Goal: Browse casually: Explore the website without a specific task or goal

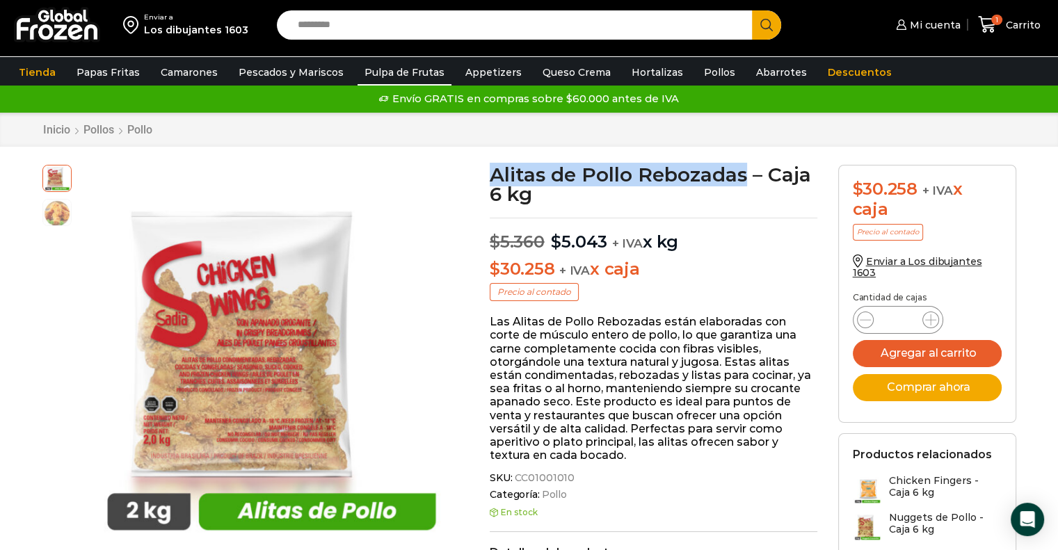
click at [408, 75] on link "Pulpa de Frutas" at bounding box center [405, 72] width 94 height 26
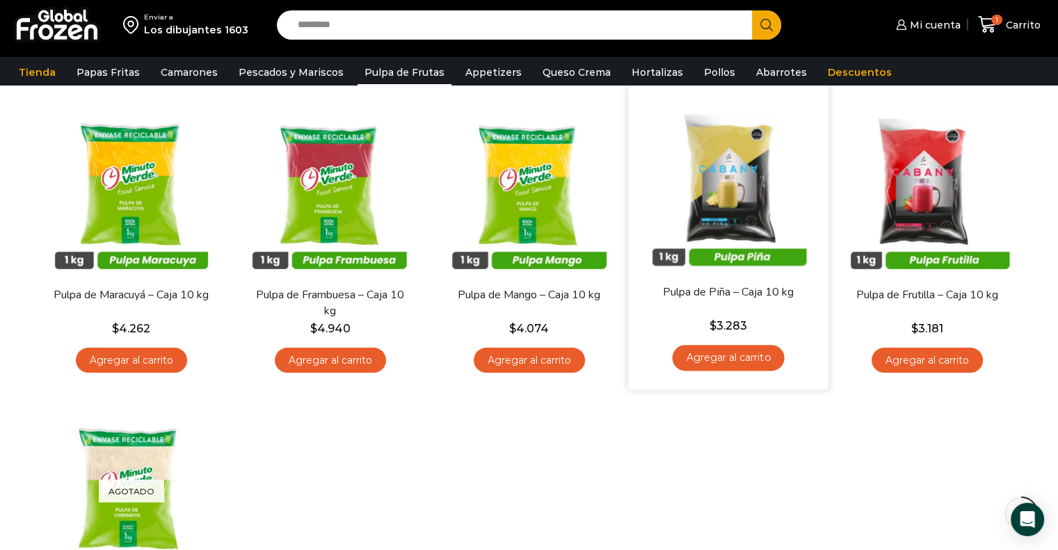
scroll to position [139, 0]
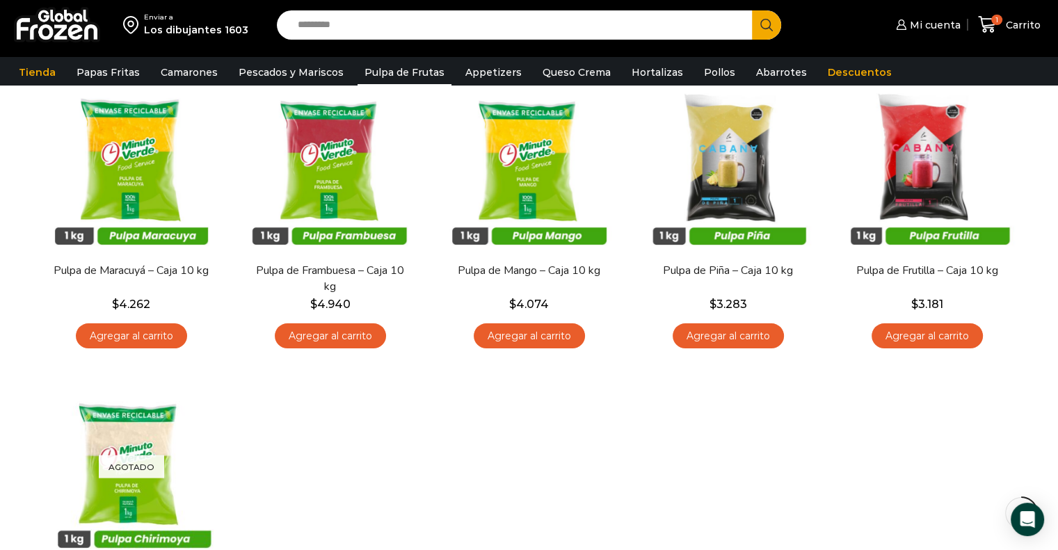
click at [724, 418] on div "En stock Vista Rápida Pulpa de Maracuyá – Caja 10 kg $ 4.262 Agregar al carrito…" at bounding box center [529, 370] width 995 height 612
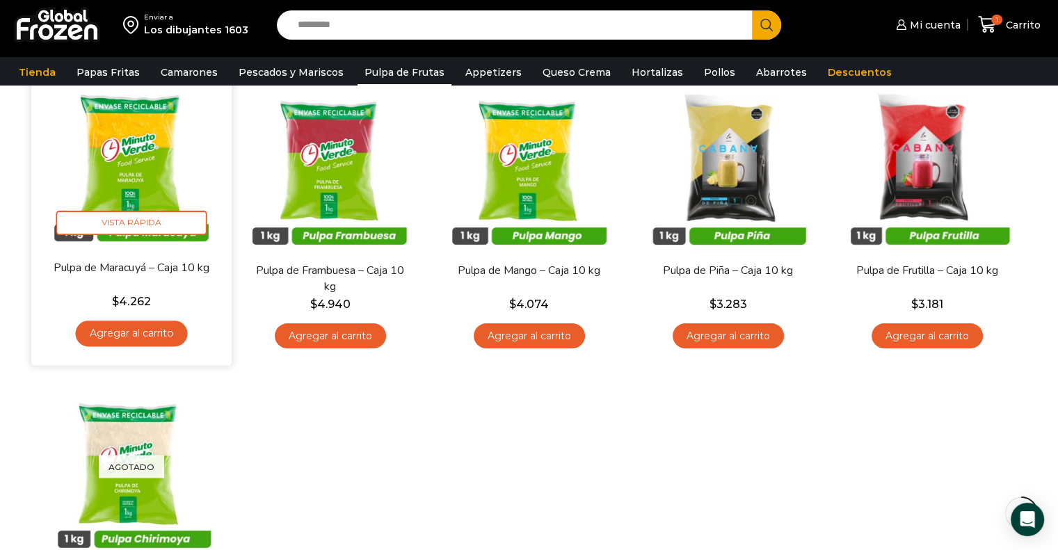
click at [132, 171] on img at bounding box center [132, 160] width 180 height 180
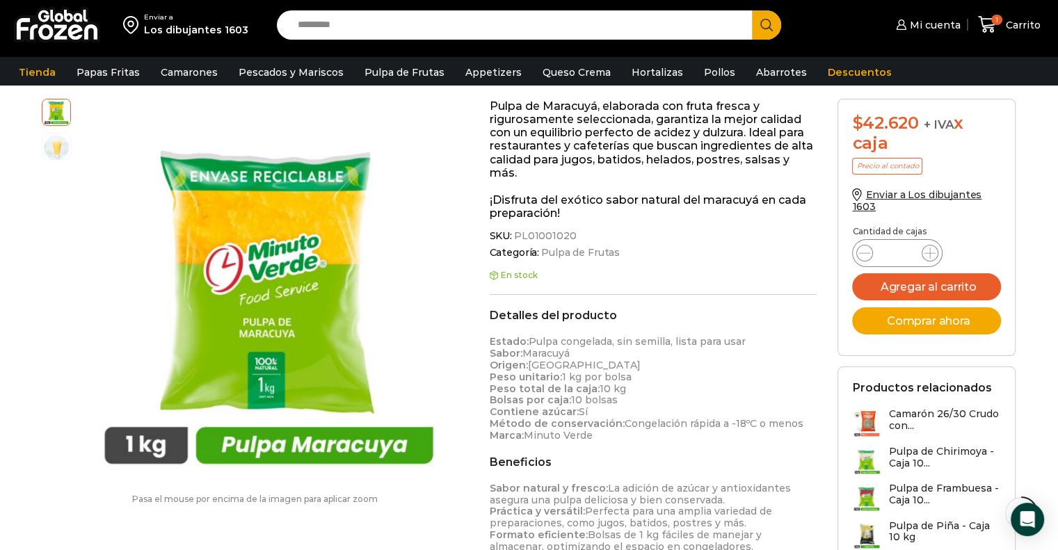
scroll to position [278, 0]
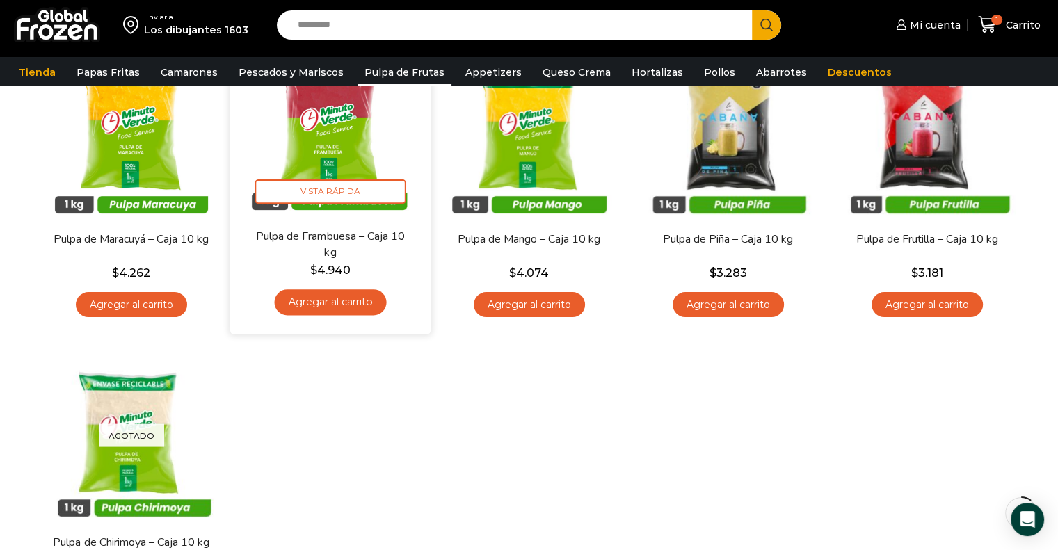
scroll to position [70, 0]
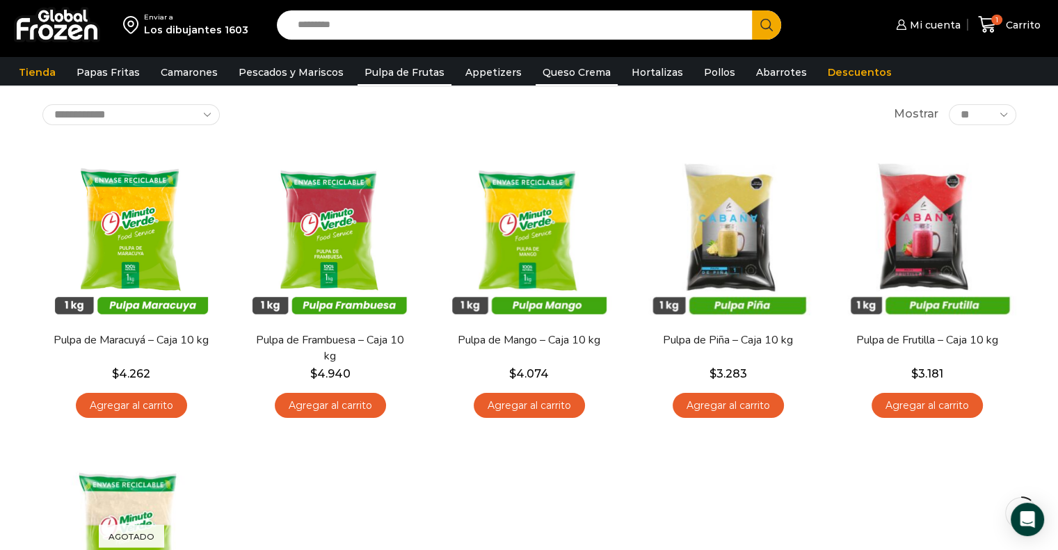
click at [557, 67] on link "Queso Crema" at bounding box center [577, 72] width 82 height 26
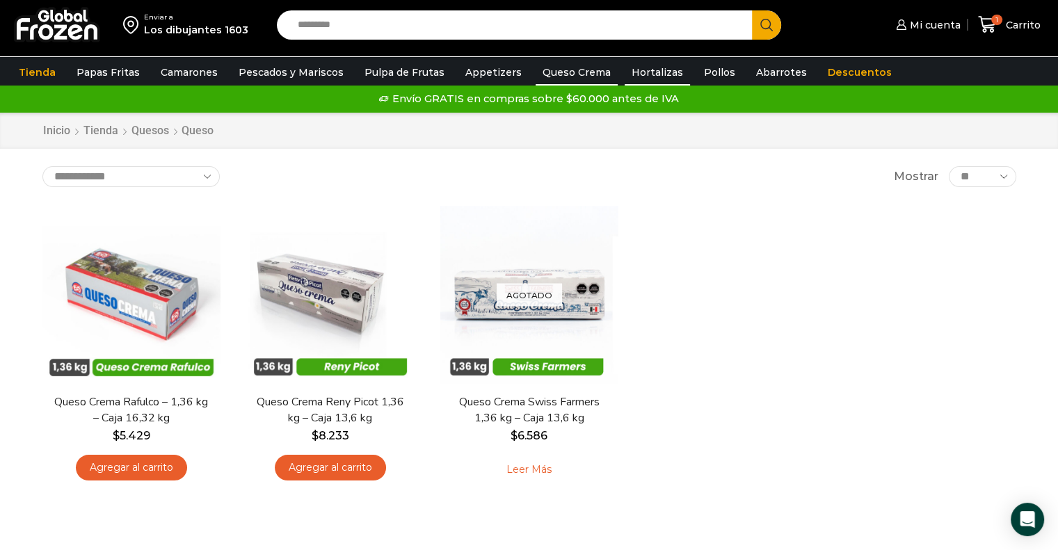
click at [637, 73] on link "Hortalizas" at bounding box center [657, 72] width 65 height 26
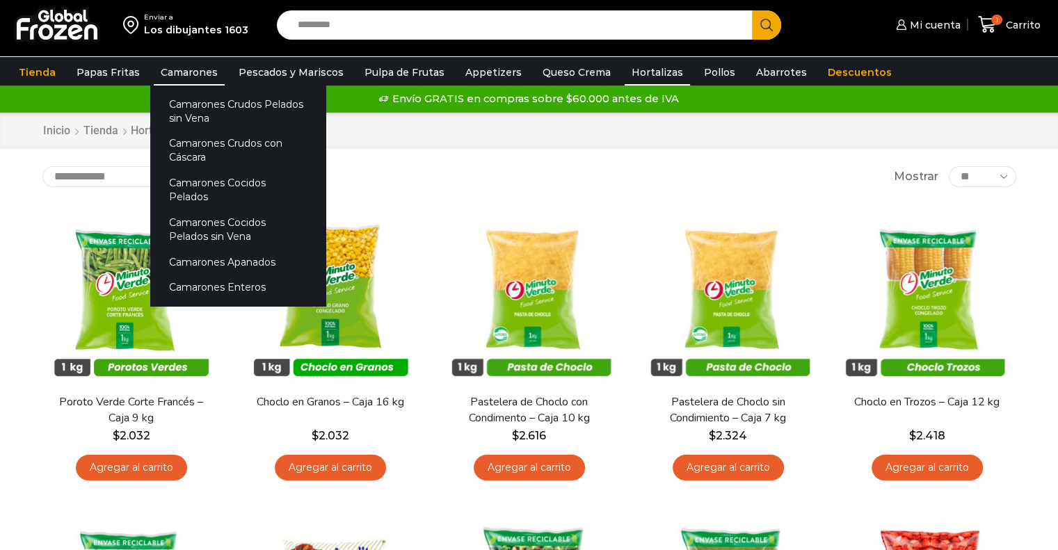
click at [203, 78] on link "Camarones" at bounding box center [189, 72] width 71 height 26
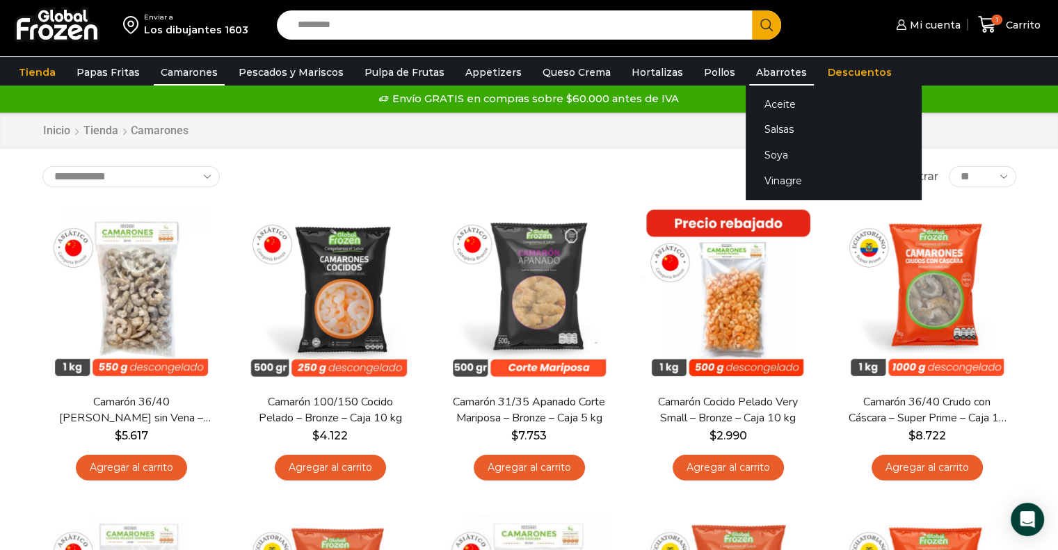
click at [772, 69] on link "Abarrotes" at bounding box center [781, 72] width 65 height 26
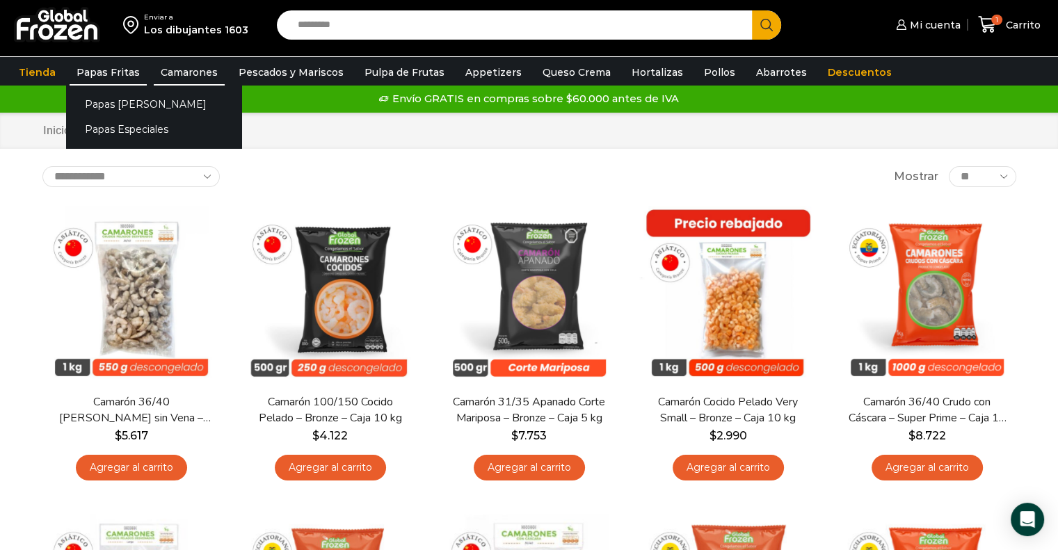
click at [92, 73] on link "Papas Fritas" at bounding box center [108, 72] width 77 height 26
